Goal: Find specific page/section: Find specific page/section

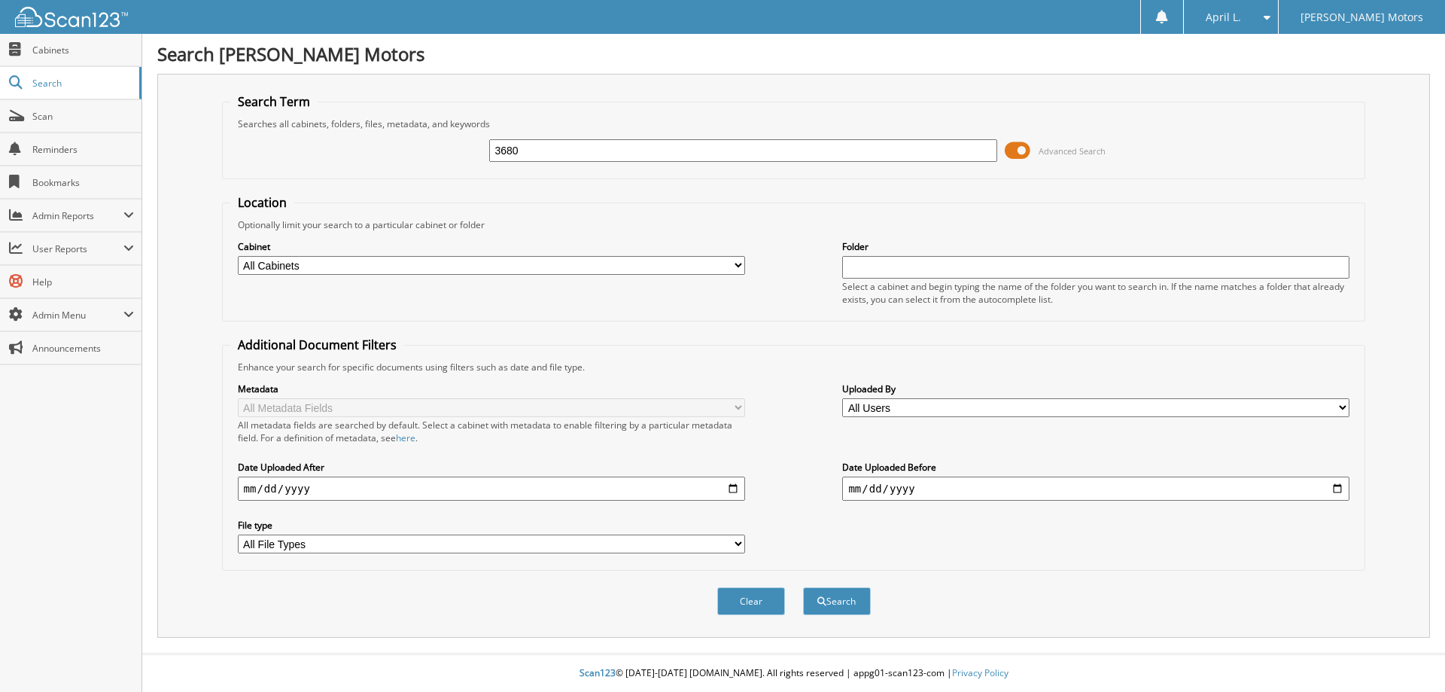
click at [803, 587] on button "Search" at bounding box center [837, 601] width 68 height 28
type input "3680\"
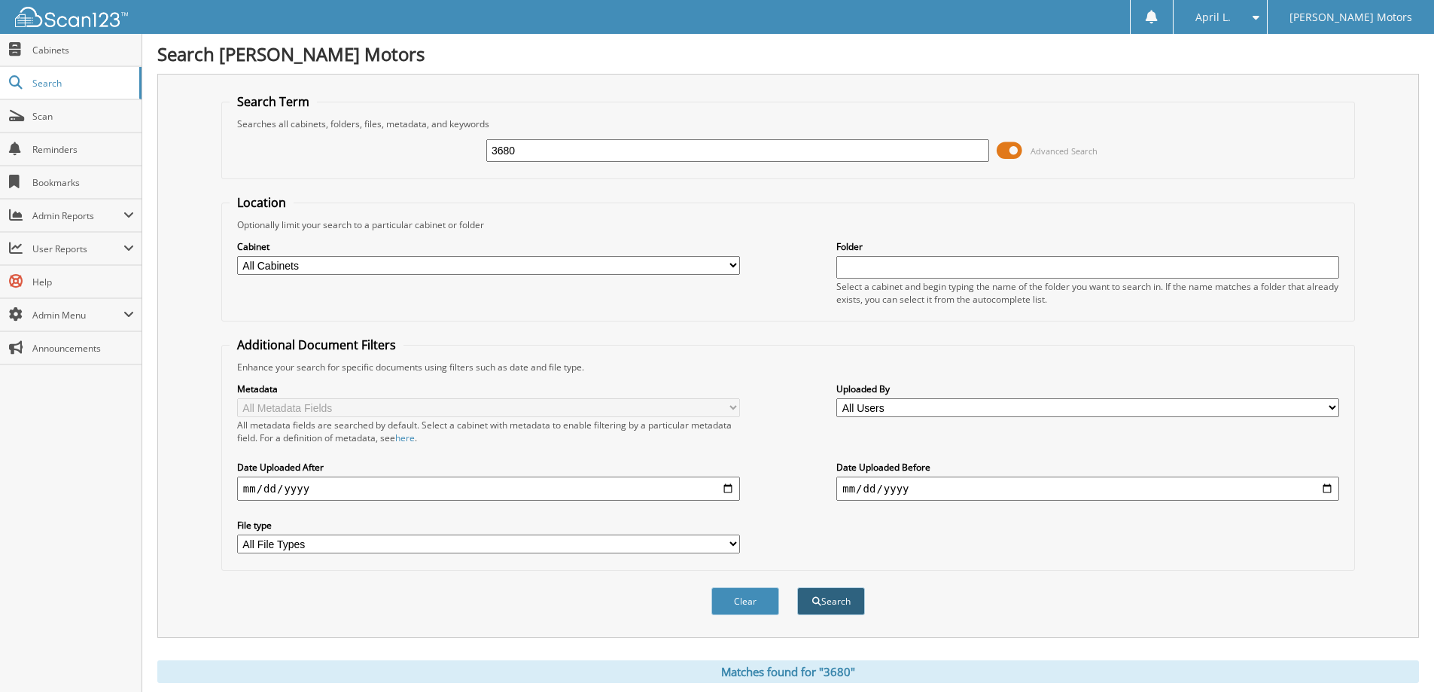
click at [845, 601] on button "Search" at bounding box center [831, 601] width 68 height 28
click at [59, 60] on link "Cabinets" at bounding box center [71, 50] width 142 height 32
